Goal: Information Seeking & Learning: Stay updated

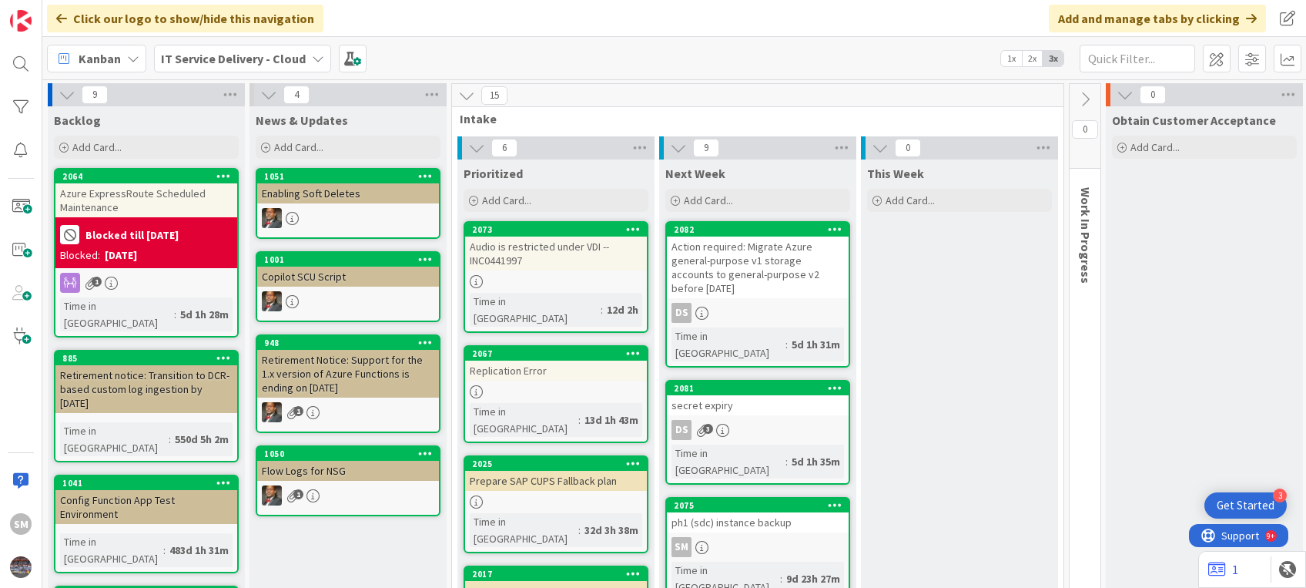
click at [345, 364] on div "Retirement Notice: Support for the 1.x version of Azure Functions is ending on …" at bounding box center [348, 374] width 182 height 48
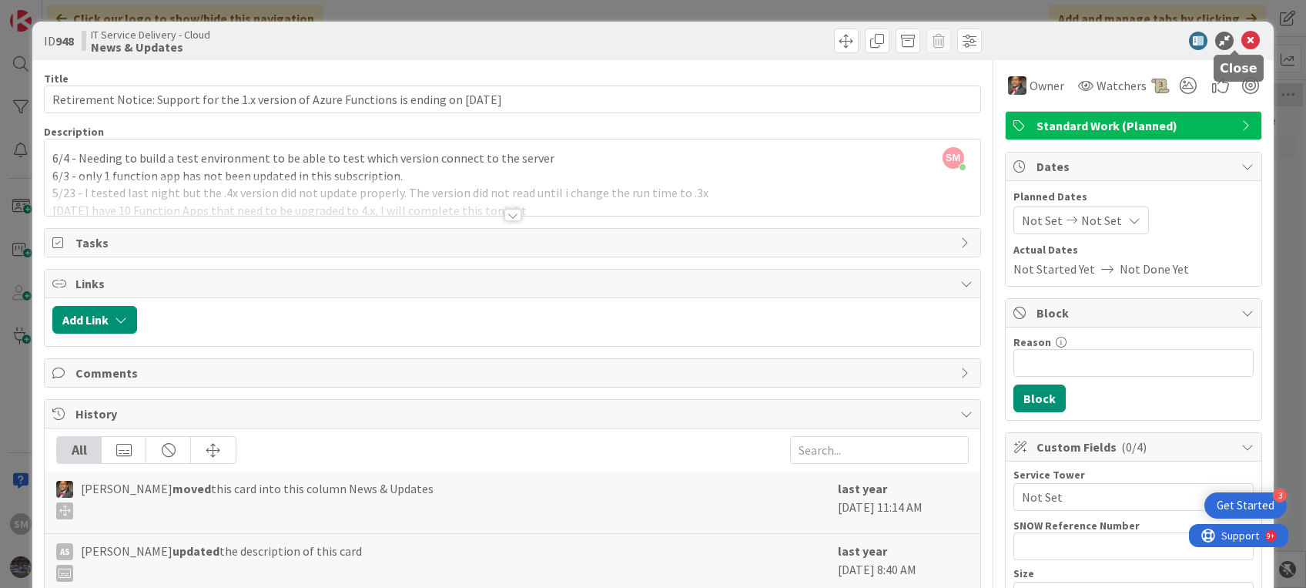
click at [1241, 36] on icon at bounding box center [1250, 41] width 18 height 18
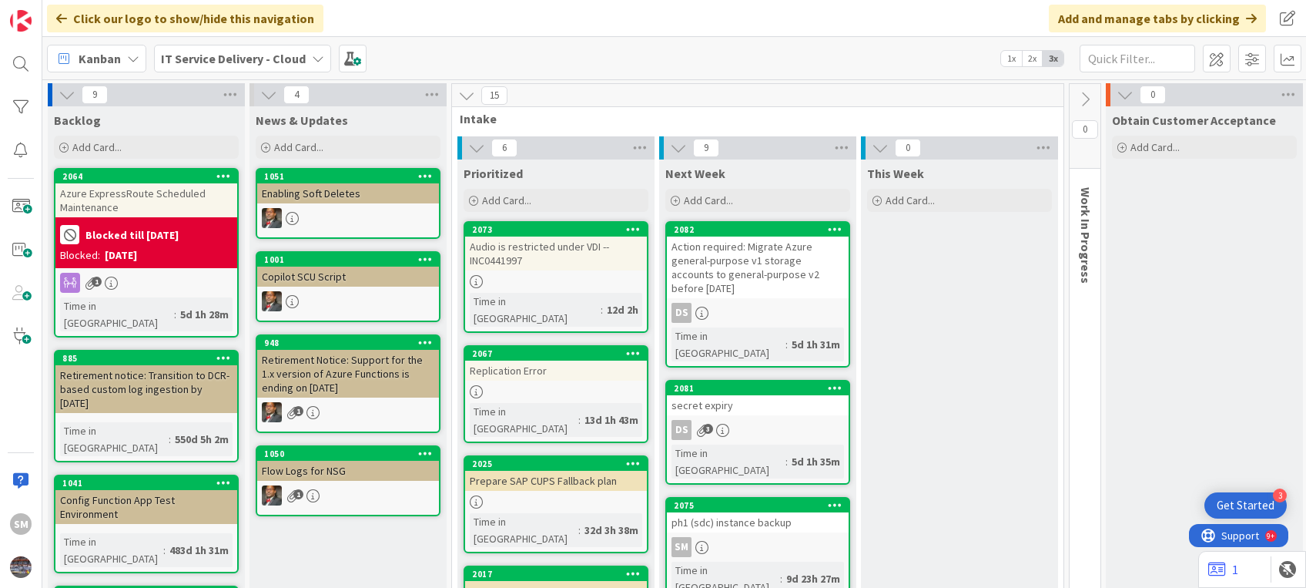
click at [206, 365] on div "Retirement notice: Transition to DCR-based custom log ingestion by [DATE]" at bounding box center [146, 389] width 182 height 48
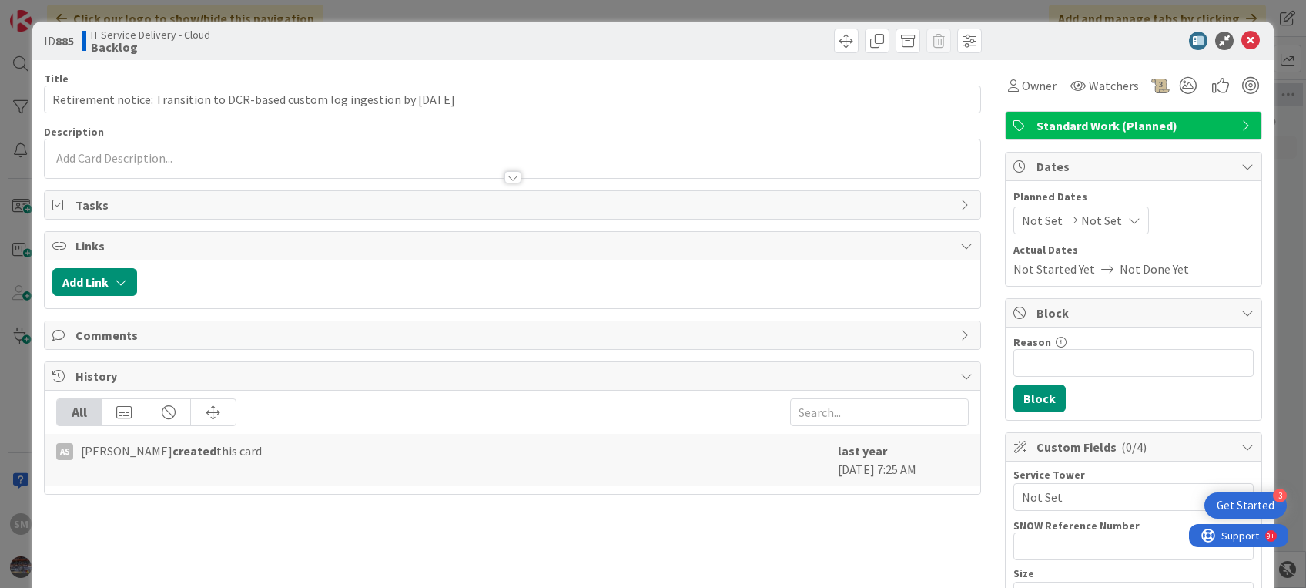
click at [59, 39] on b "885" at bounding box center [64, 40] width 18 height 15
copy b "885"
click at [1223, 52] on div "ID 885 IT Service Delivery - Cloud Backlog" at bounding box center [652, 41] width 1241 height 39
click at [1242, 32] on icon at bounding box center [1250, 41] width 18 height 18
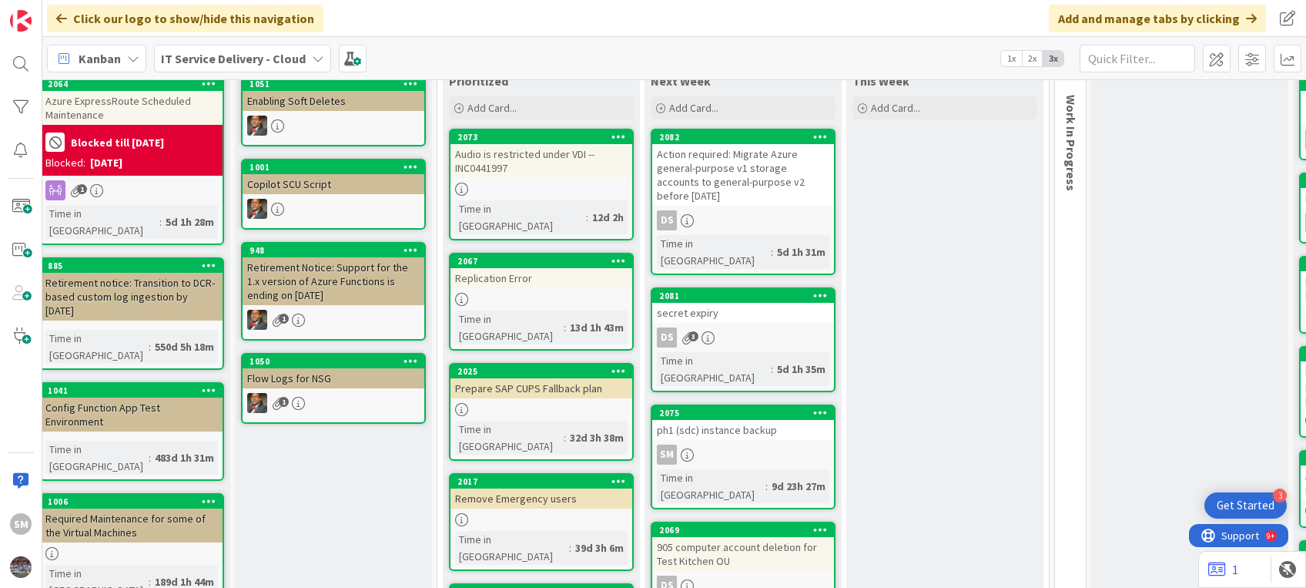
scroll to position [90, 15]
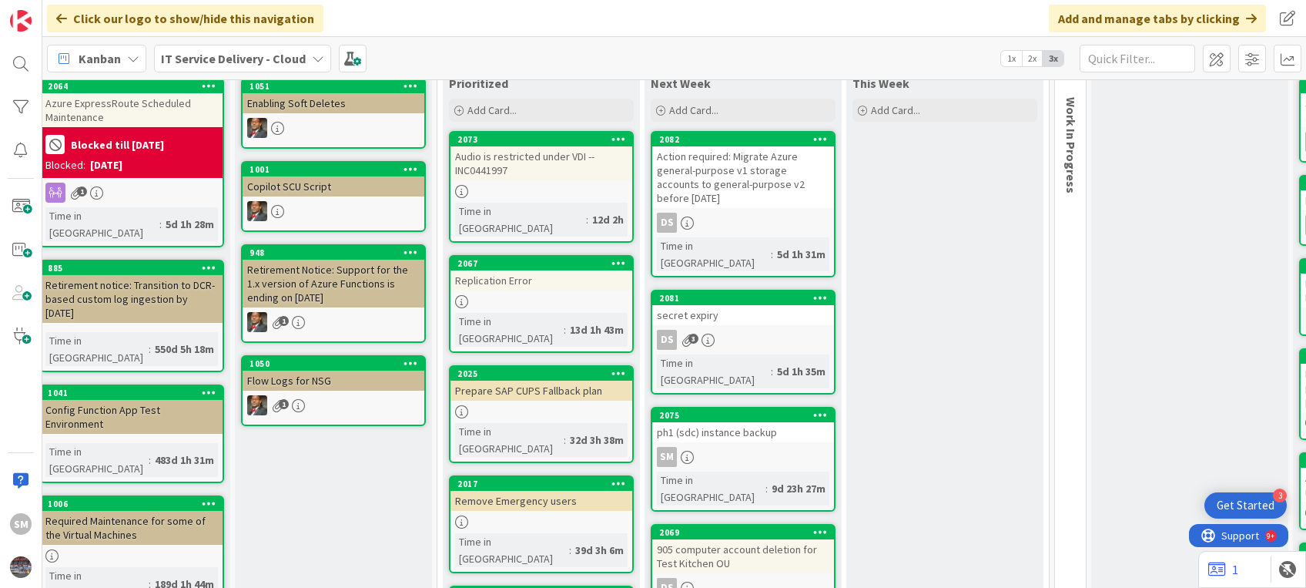
click at [723, 176] on div "Action required: Migrate Azure general-purpose v1 storage accounts to general-p…" at bounding box center [743, 177] width 182 height 62
